Goal: Task Accomplishment & Management: Use online tool/utility

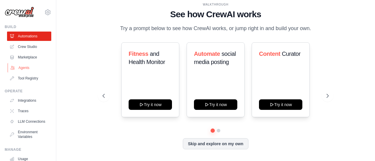
click at [28, 70] on link "Agents" at bounding box center [30, 67] width 44 height 9
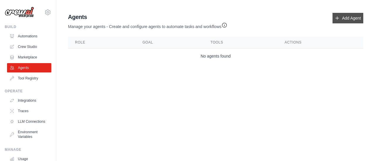
click at [341, 21] on link "Add Agent" at bounding box center [347, 18] width 31 height 11
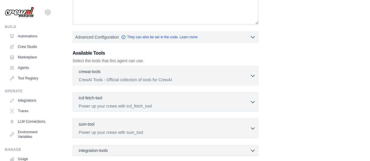
scroll to position [177, 0]
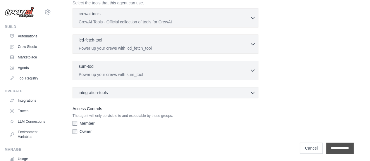
click at [330, 146] on input "**********" at bounding box center [340, 148] width 28 height 11
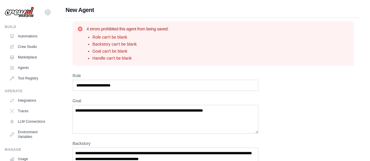
scroll to position [36, 0]
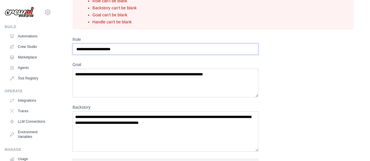
click at [136, 48] on input "Role" at bounding box center [166, 49] width 186 height 11
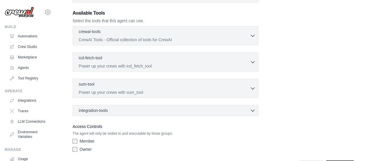
scroll to position [222, 0]
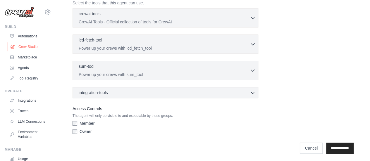
click at [23, 50] on link "Crew Studio" at bounding box center [30, 46] width 44 height 9
